Goal: Use online tool/utility: Utilize a website feature to perform a specific function

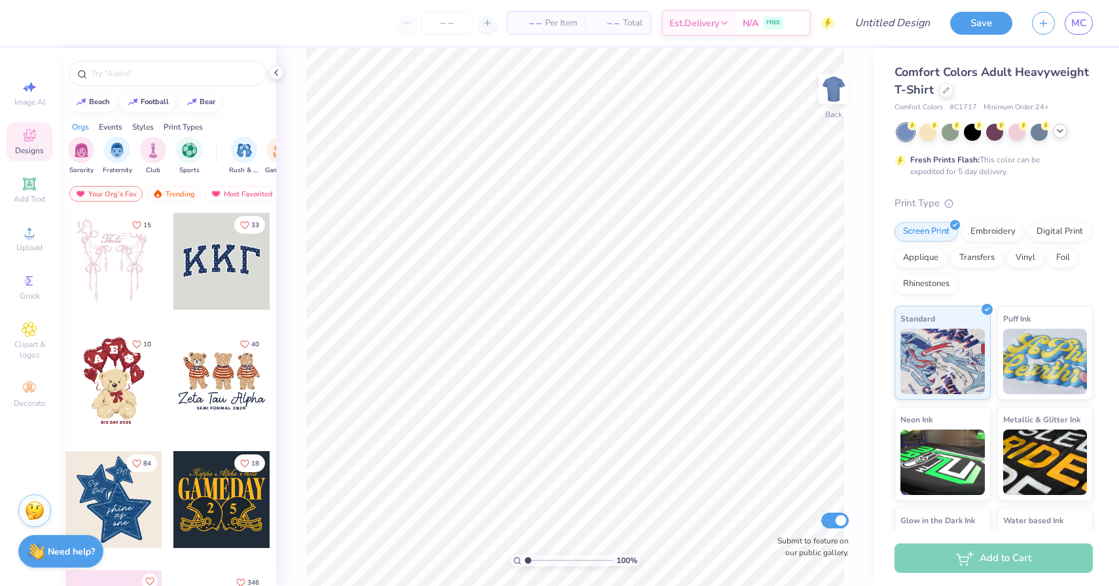
click at [1060, 134] on icon at bounding box center [1060, 131] width 10 height 10
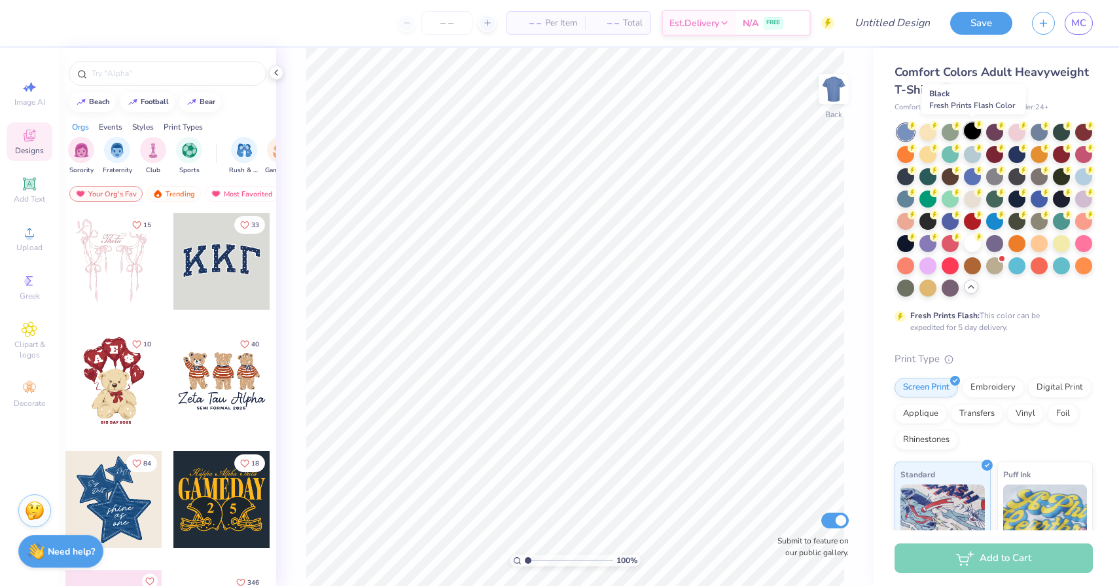
click at [971, 132] on div at bounding box center [972, 130] width 17 height 17
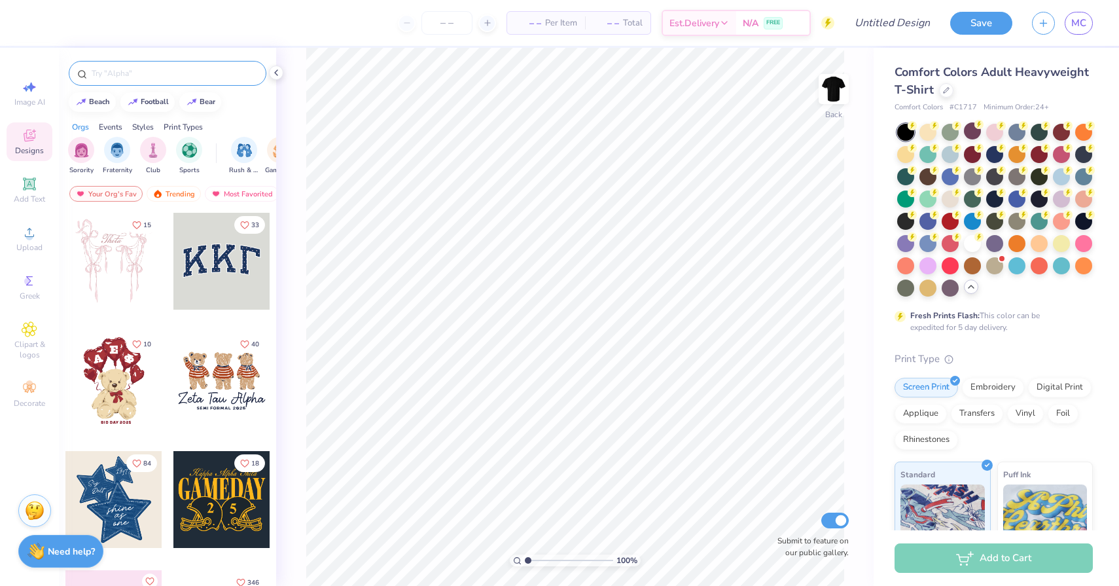
click at [160, 79] on input "text" at bounding box center [174, 73] width 168 height 13
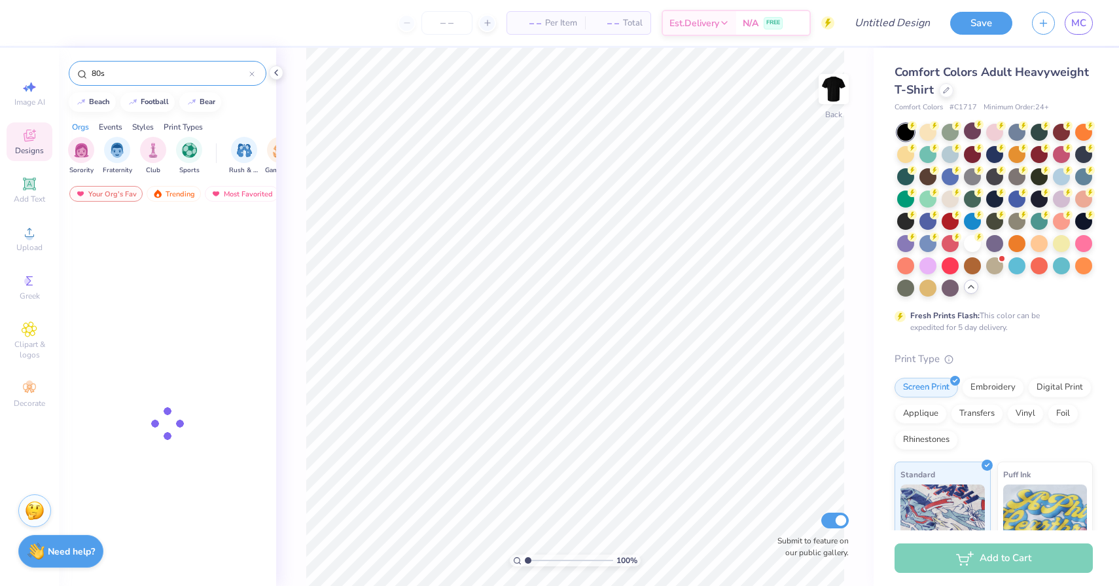
type input "80s"
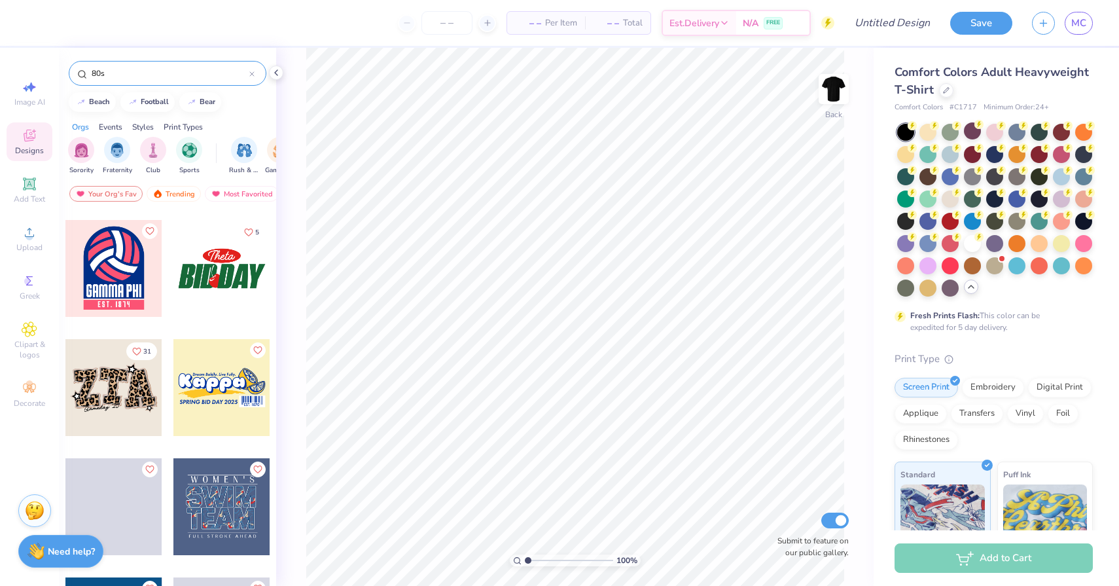
scroll to position [6438, 0]
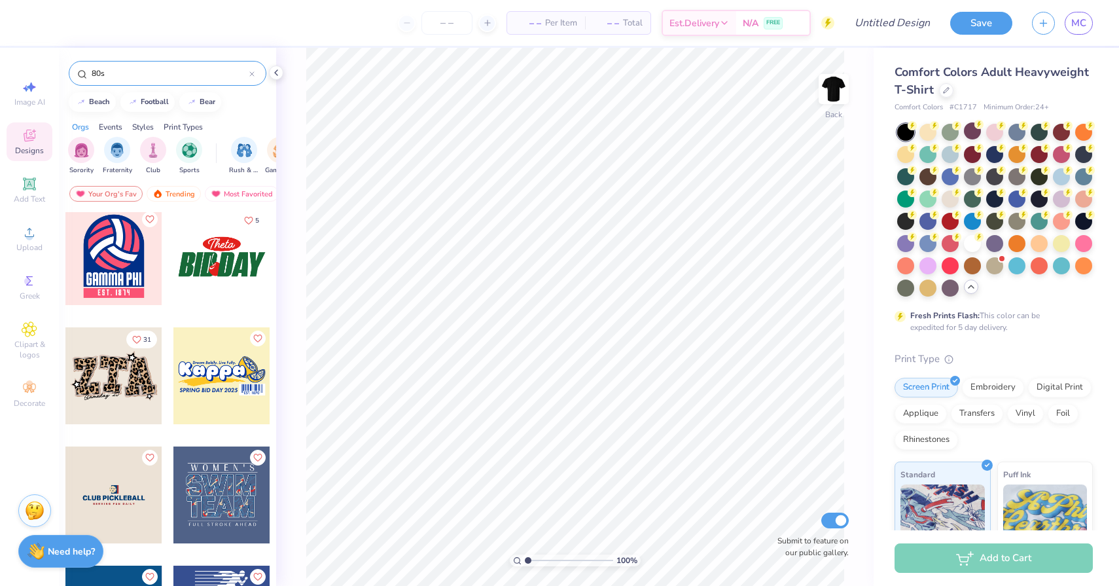
click at [251, 71] on icon at bounding box center [251, 73] width 5 height 5
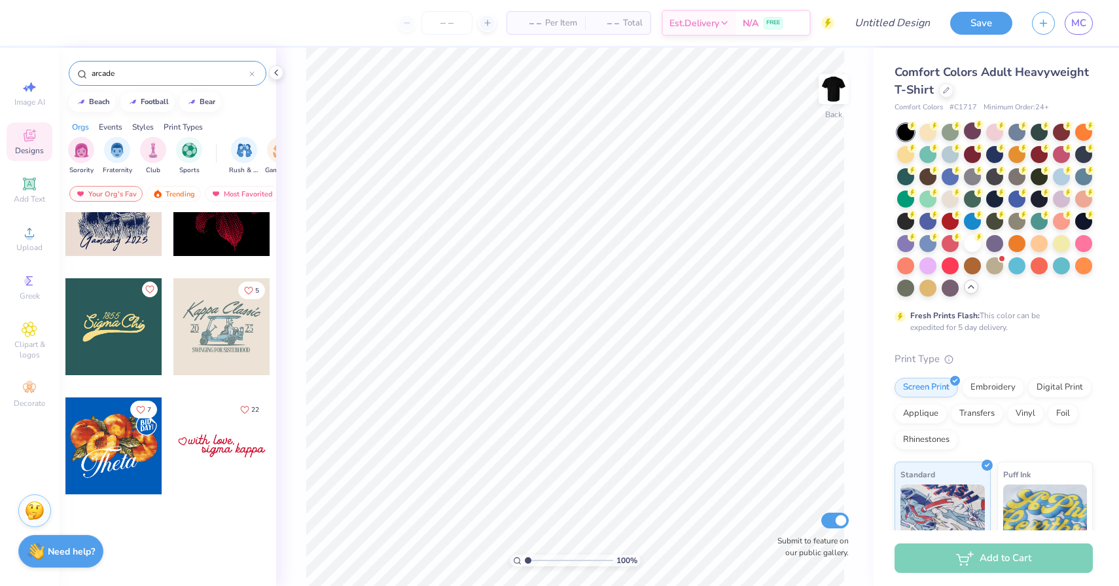
type input "arcade"
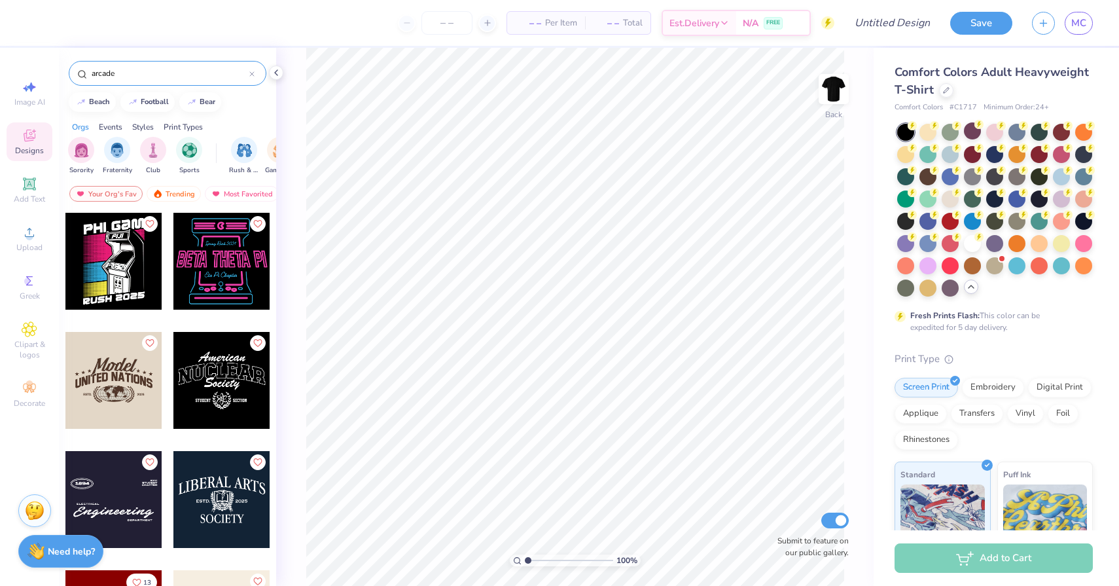
scroll to position [54, 0]
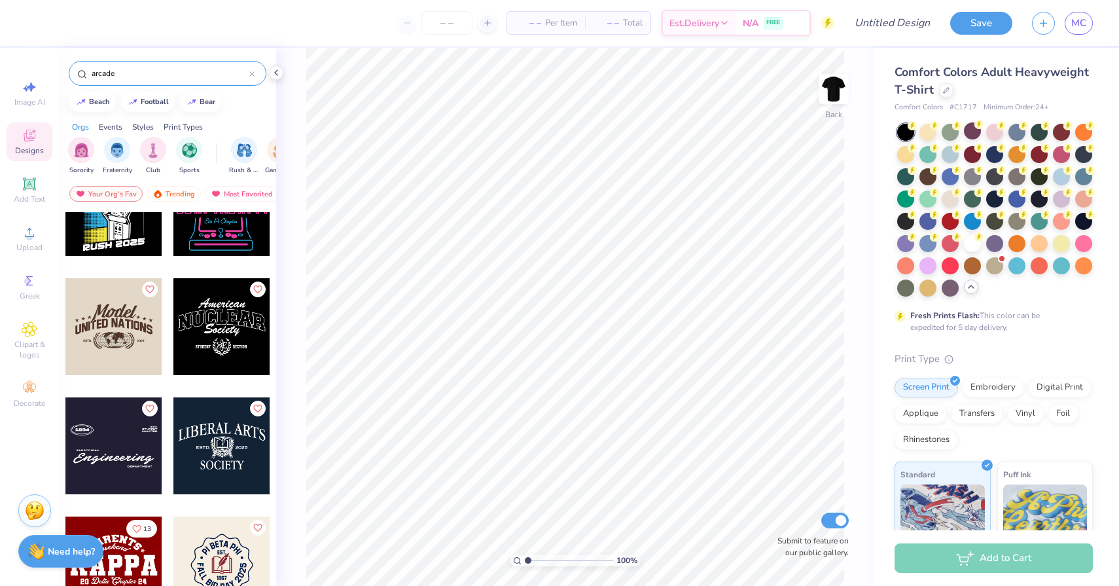
click at [251, 73] on icon at bounding box center [251, 73] width 5 height 5
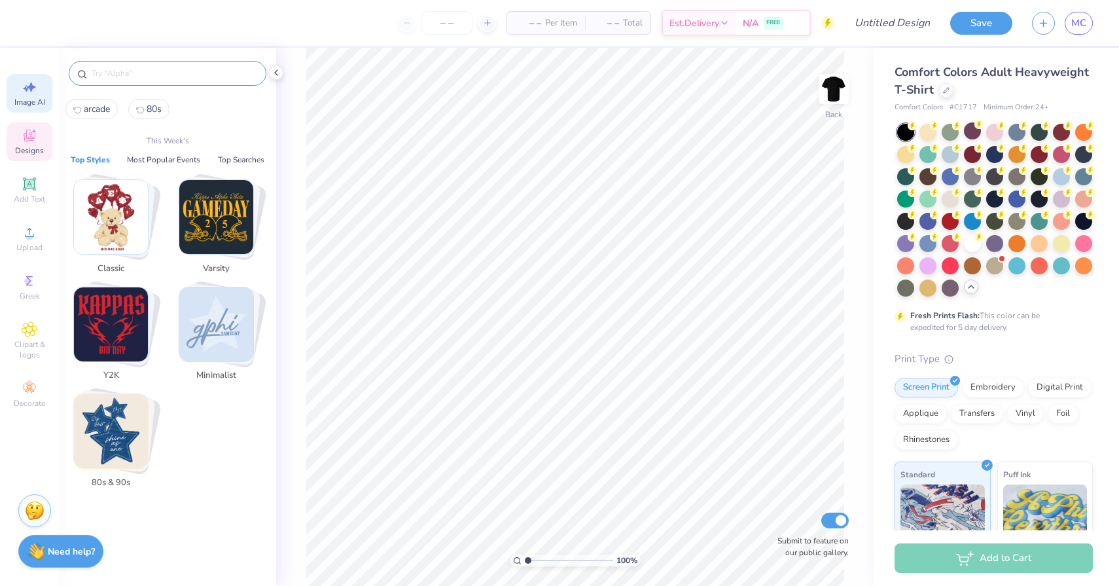
click at [31, 100] on span "Image AI" at bounding box center [29, 102] width 31 height 10
select select "4"
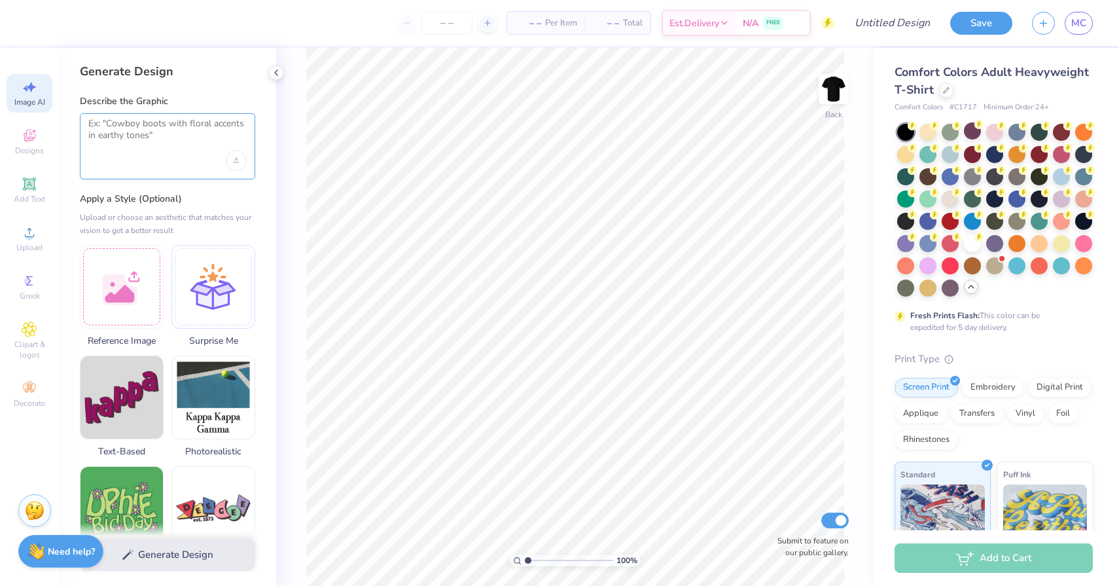
click at [156, 142] on textarea at bounding box center [167, 134] width 158 height 33
click at [240, 160] on div "Upload image" at bounding box center [236, 160] width 21 height 21
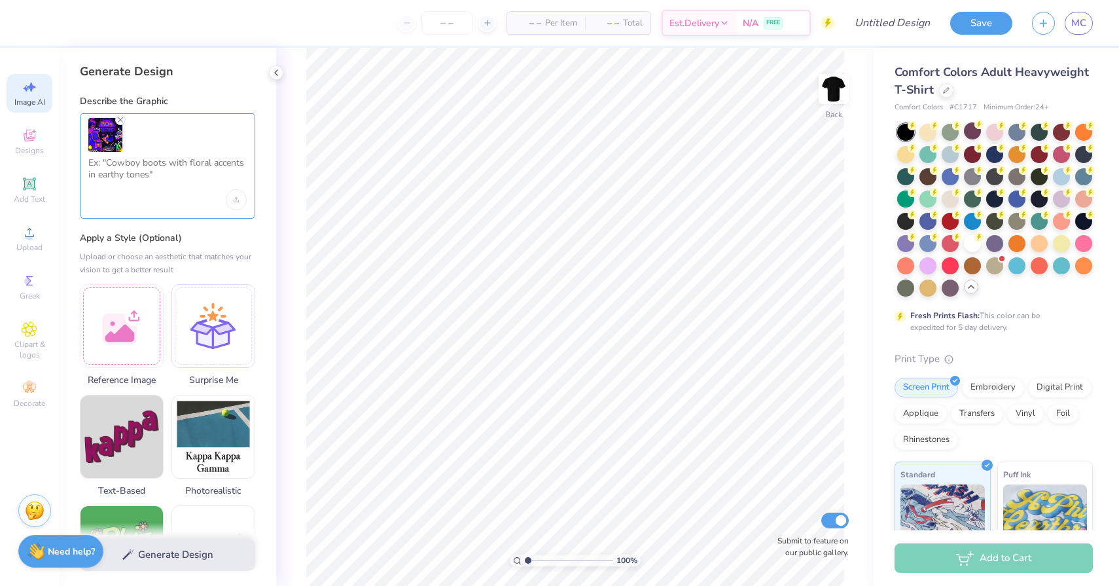
click at [116, 171] on textarea at bounding box center [167, 173] width 158 height 33
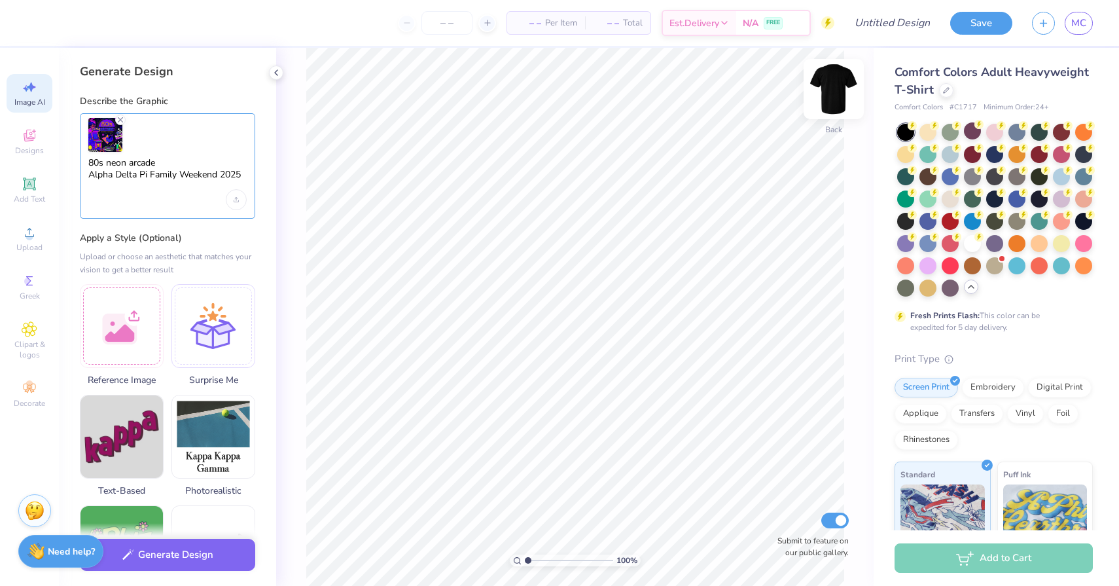
type textarea "80s neon arcade Alpha Delta Pi Family Weekend 2025"
click at [836, 98] on img at bounding box center [834, 89] width 52 height 52
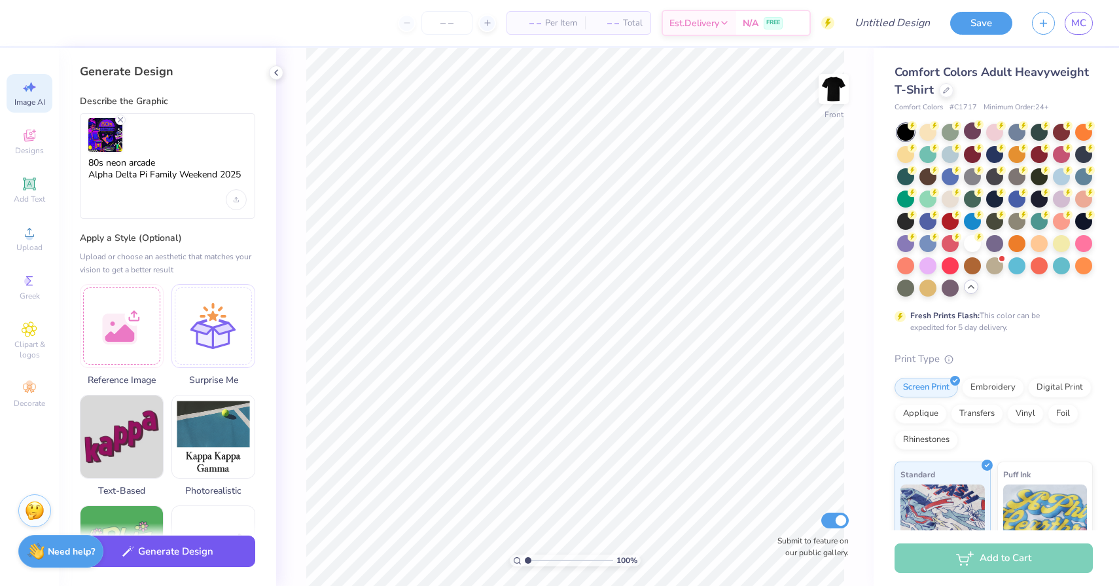
click at [167, 556] on button "Generate Design" at bounding box center [167, 551] width 175 height 32
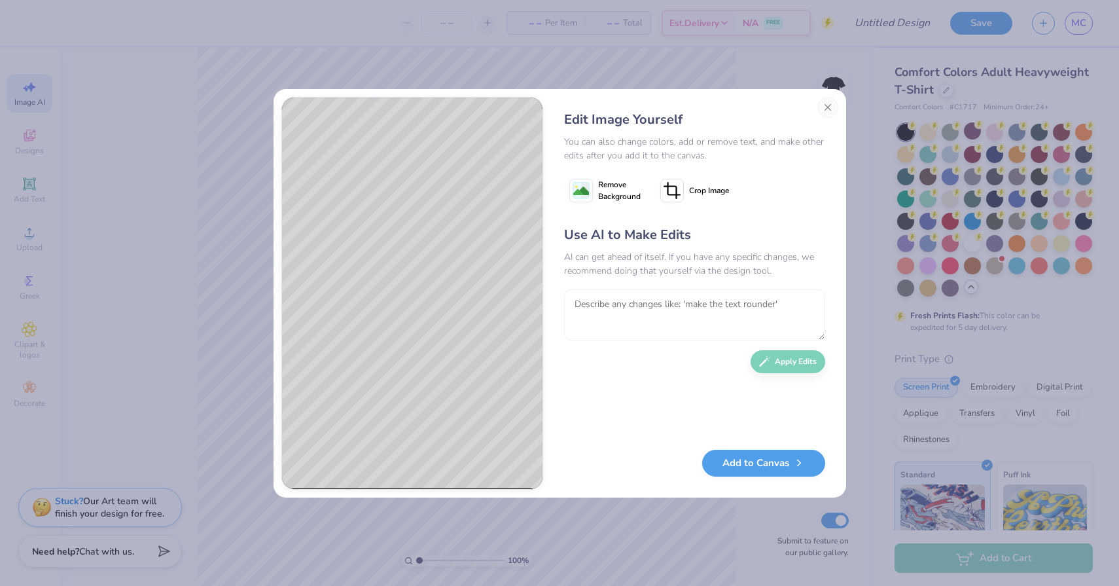
click at [588, 295] on textarea at bounding box center [694, 314] width 261 height 51
type textarea "can the font be something more related to the 80s."
click at [765, 366] on button "Apply Edits" at bounding box center [788, 358] width 75 height 23
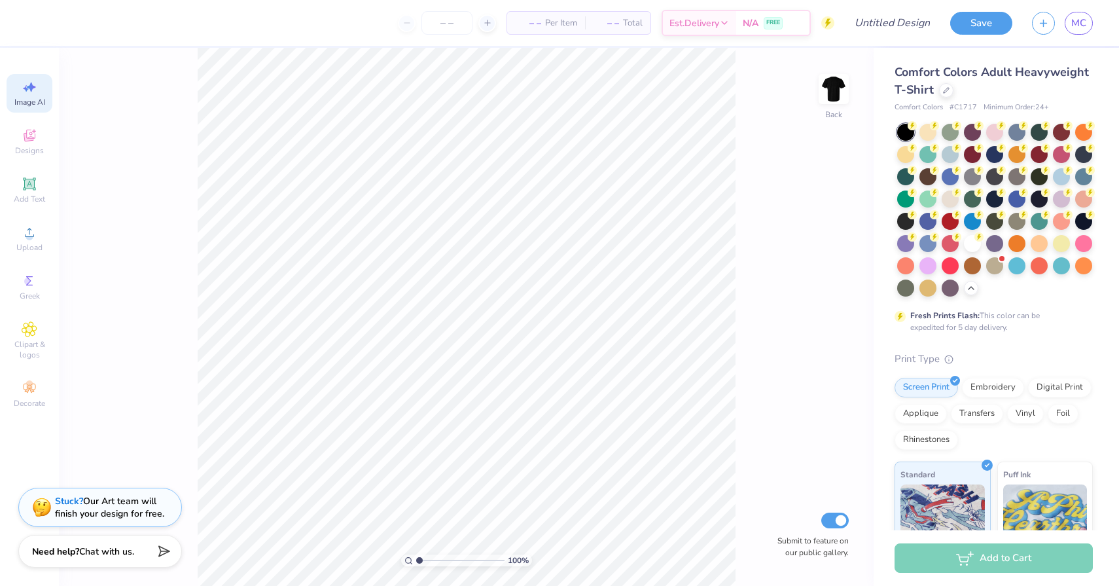
select select "4"
